Goal: Navigation & Orientation: Find specific page/section

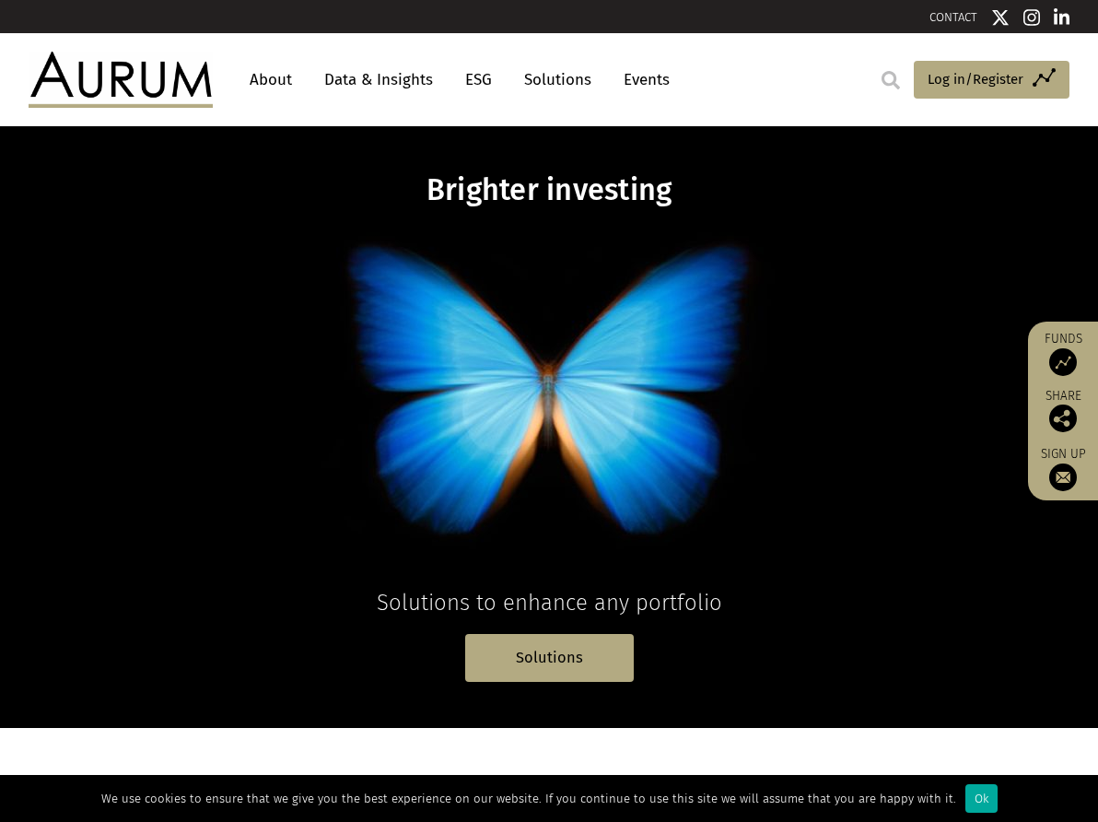
click at [265, 83] on link "About" at bounding box center [271, 80] width 61 height 34
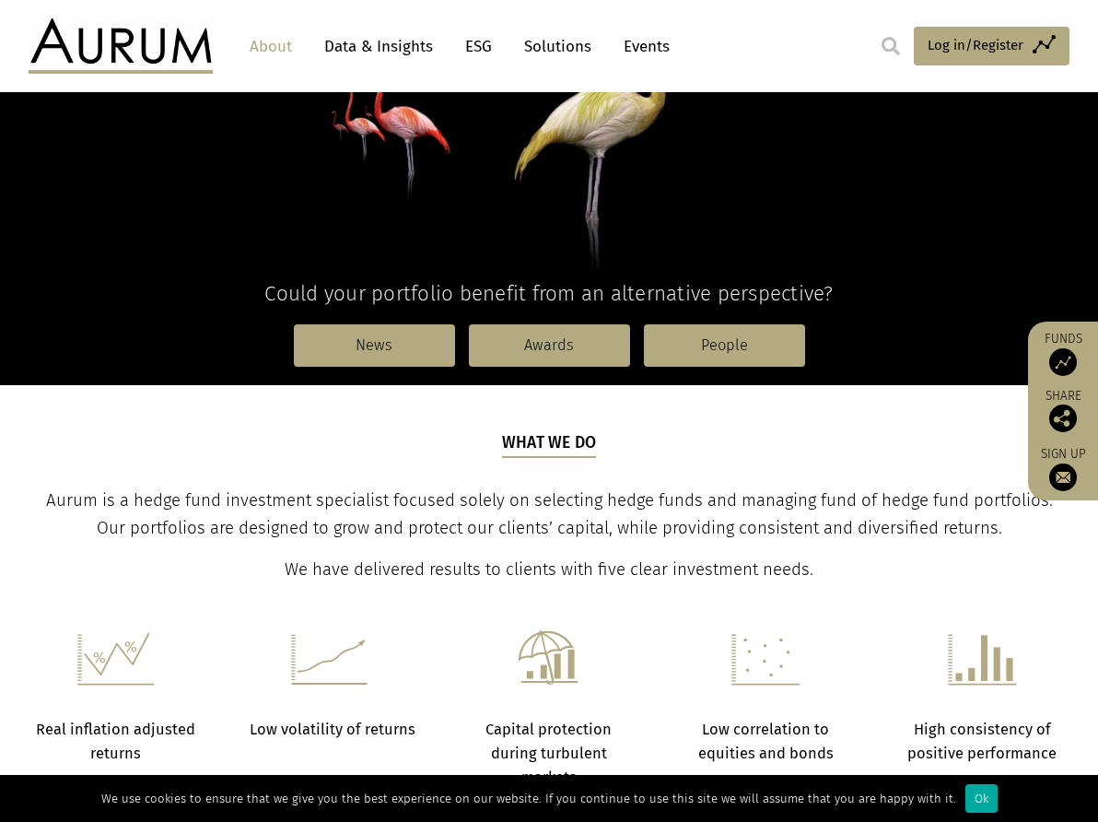
scroll to position [369, 0]
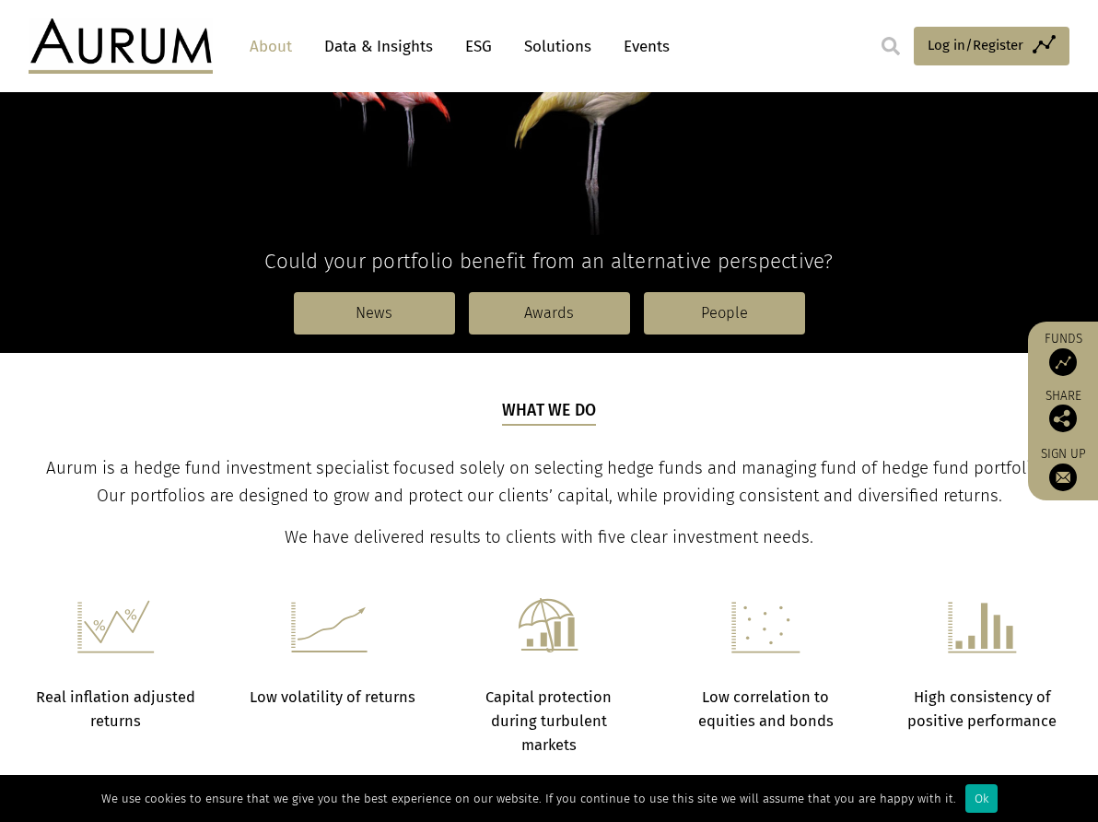
click at [765, 540] on span "We have delivered results to clients with five clear investment needs." at bounding box center [549, 537] width 529 height 20
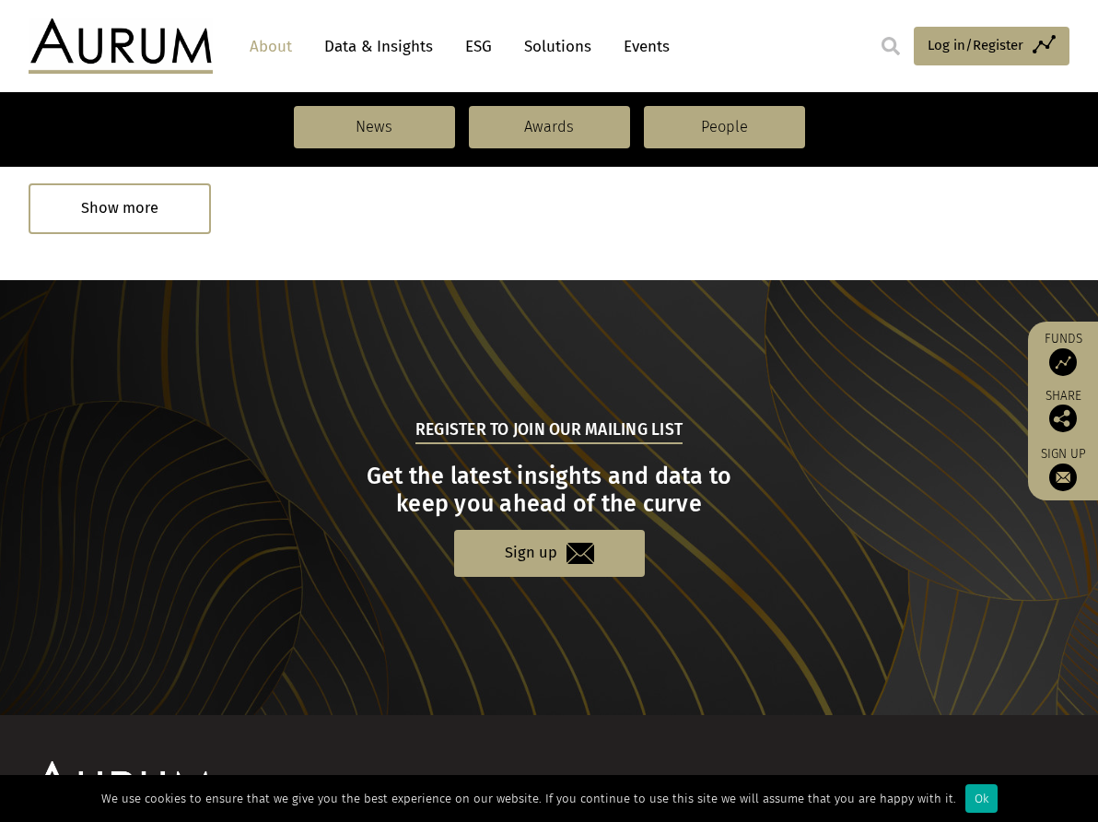
scroll to position [1940, 0]
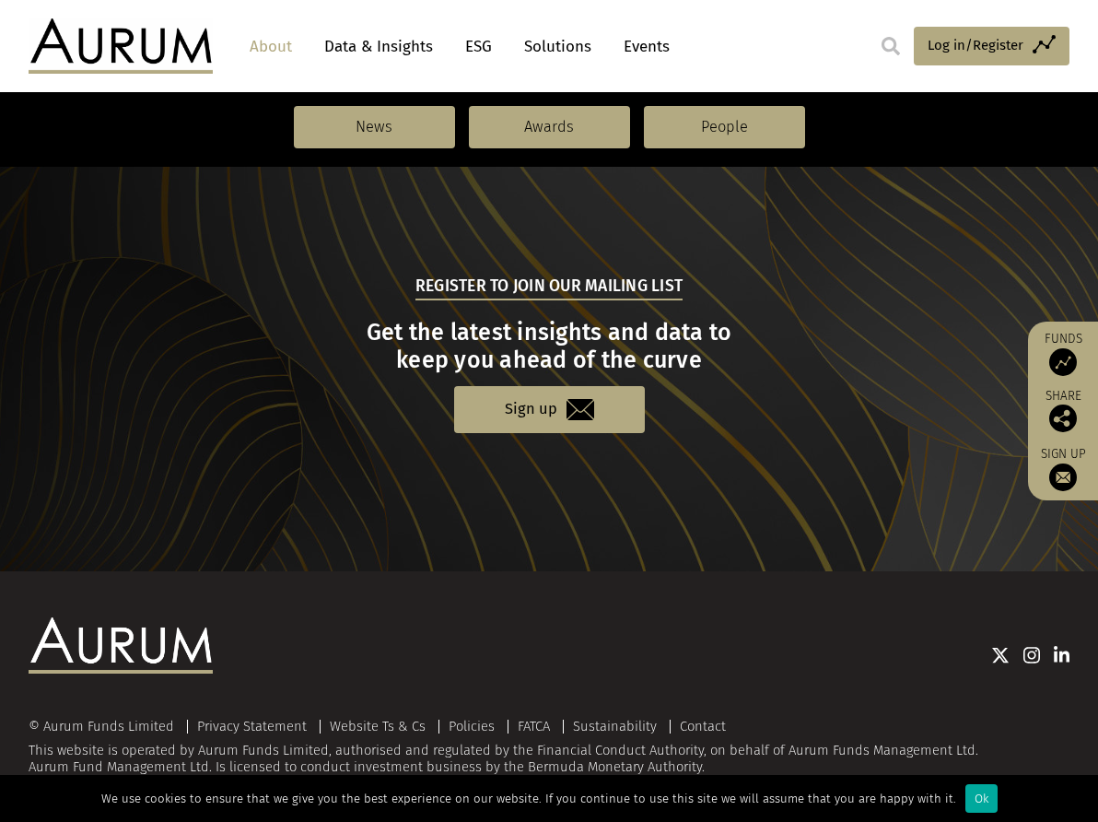
click at [1055, 657] on img at bounding box center [1062, 655] width 17 height 18
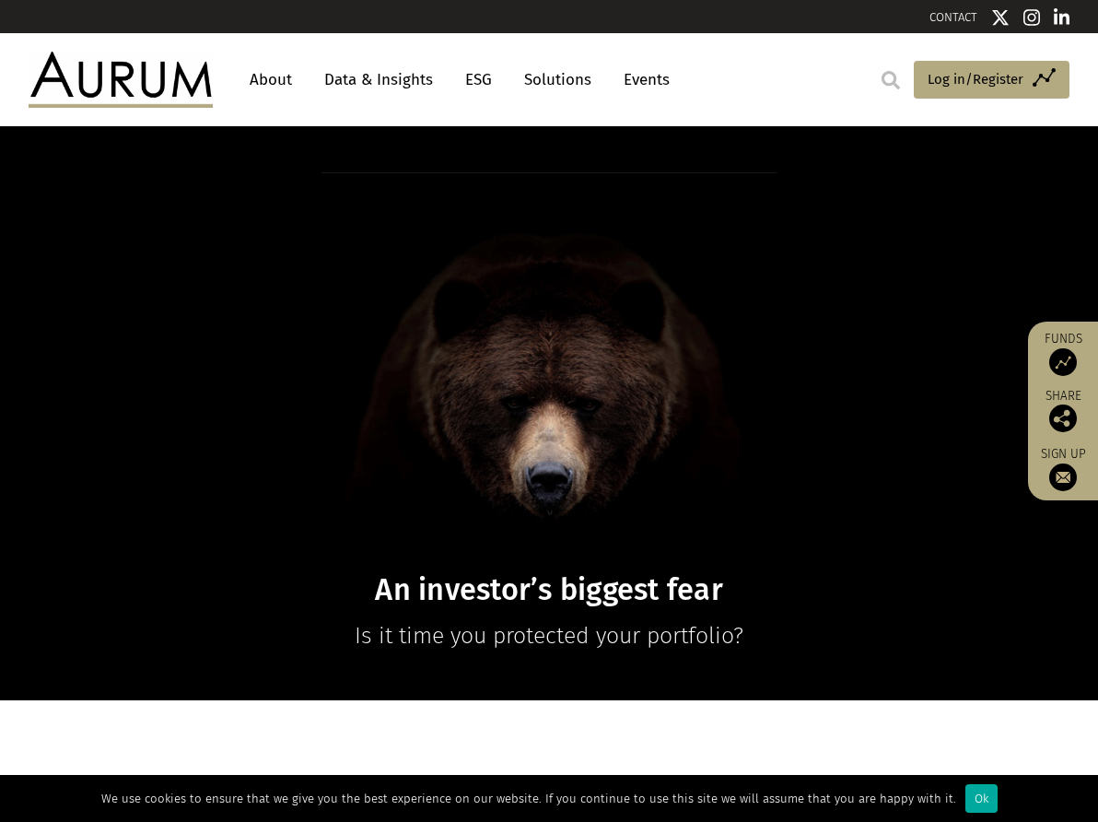
drag, startPoint x: 808, startPoint y: 498, endPoint x: 333, endPoint y: 95, distance: 623.1
click at [808, 498] on h1 at bounding box center [549, 367] width 711 height 391
click at [840, 284] on h1 at bounding box center [549, 367] width 711 height 391
